Goal: Navigation & Orientation: Find specific page/section

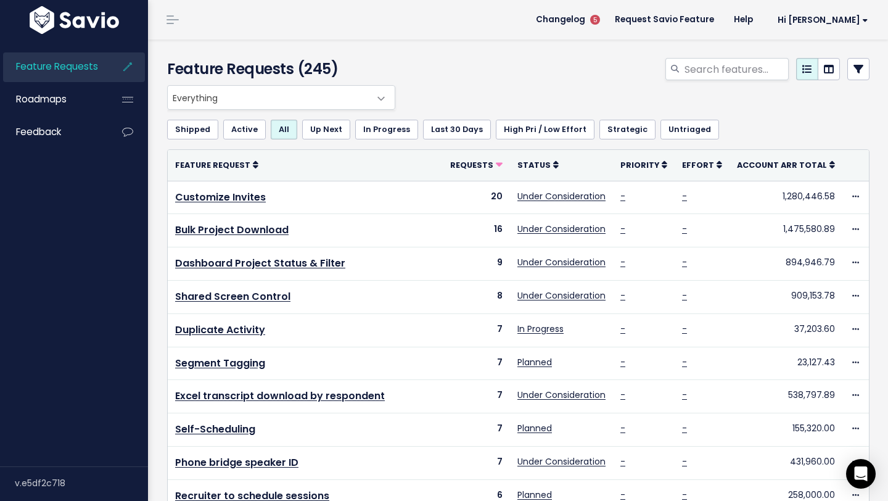
click at [127, 67] on icon at bounding box center [128, 66] width 22 height 28
click at [171, 19] on span at bounding box center [172, 19] width 12 height 1
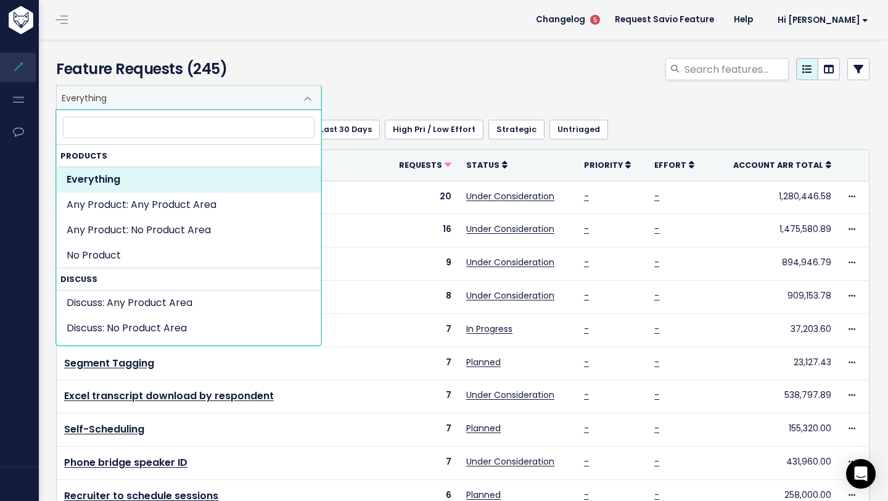
click at [175, 94] on span "Everything" at bounding box center [176, 97] width 239 height 23
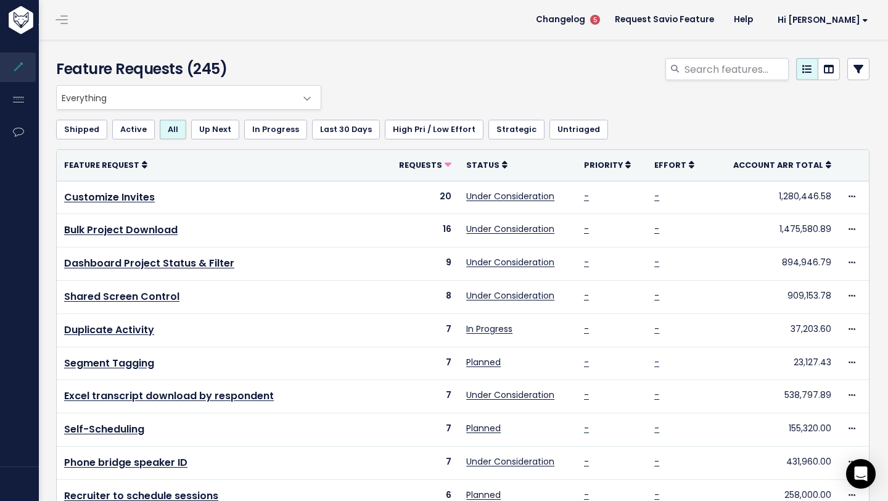
click at [352, 38] on header "Changelog 5 Request Savio Feature Help Hi Juan My Settings Logout" at bounding box center [462, 19] width 851 height 39
click at [724, 15] on link "Request Savio Feature" at bounding box center [664, 19] width 119 height 18
click at [837, 27] on link "Hi [PERSON_NAME]" at bounding box center [820, 19] width 115 height 19
click at [745, 88] on div "Everything Any Product: Any Product Area Any Product: No Product Area No Produc…" at bounding box center [459, 97] width 813 height 25
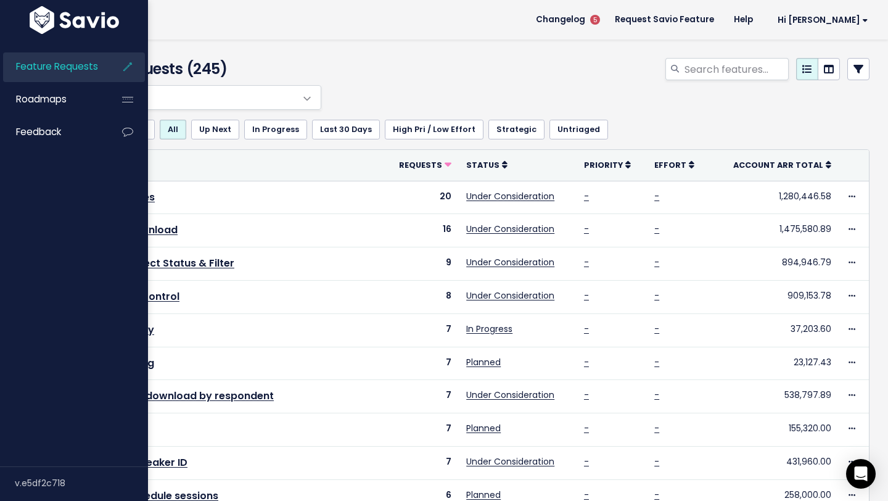
click at [64, 23] on img at bounding box center [75, 20] width 96 height 28
click at [91, 97] on link "Roadmaps" at bounding box center [52, 99] width 99 height 28
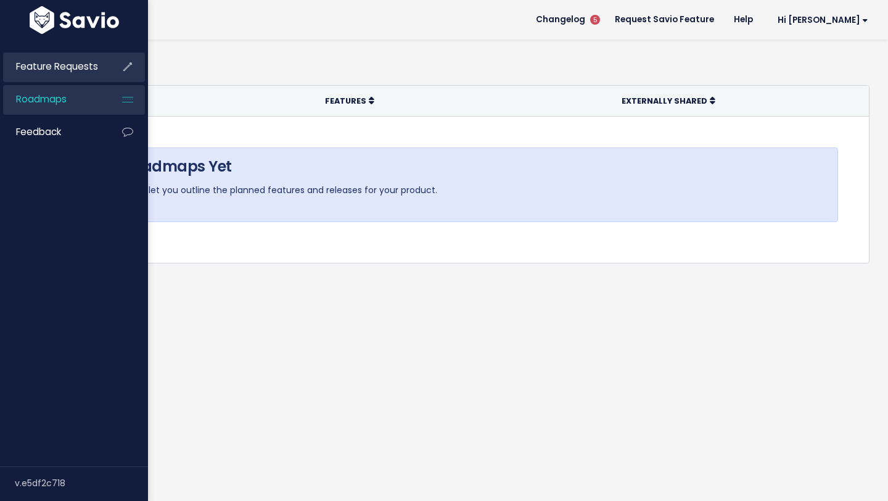
click at [47, 70] on span "Feature Requests" at bounding box center [57, 66] width 82 height 13
